Goal: Transaction & Acquisition: Subscribe to service/newsletter

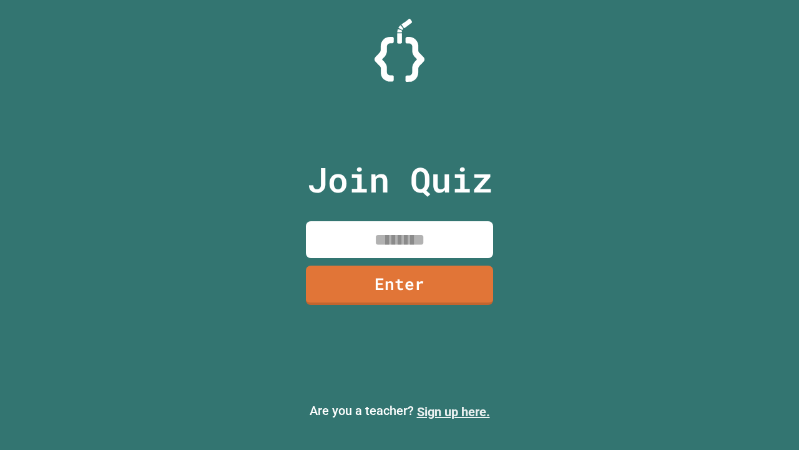
click at [453, 411] on link "Sign up here." at bounding box center [453, 411] width 73 height 15
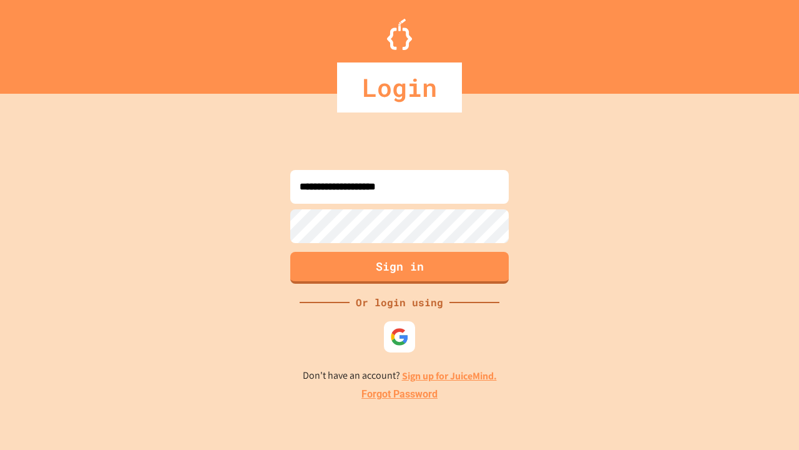
type input "**********"
